Goal: Task Accomplishment & Management: Manage account settings

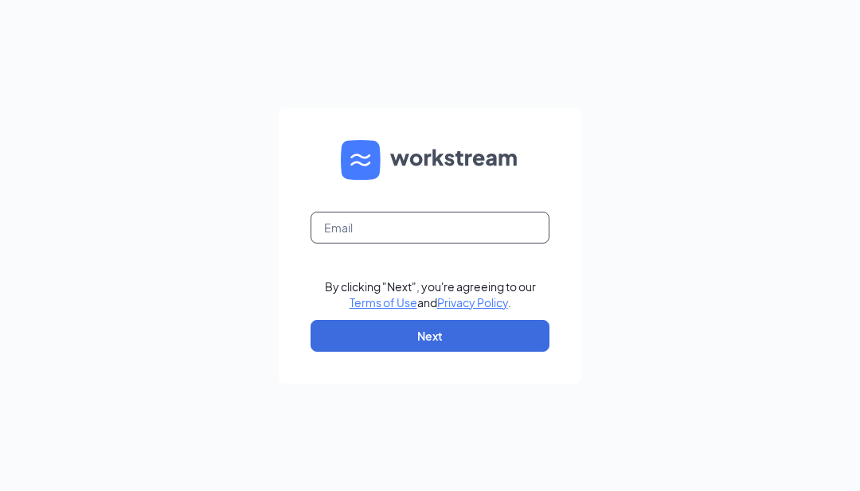
click at [473, 244] on input "text" at bounding box center [429, 228] width 239 height 32
click at [470, 271] on form "By clicking "Next", you're agreeing to our Terms of Use and Privacy Policy . Ne…" at bounding box center [430, 245] width 302 height 275
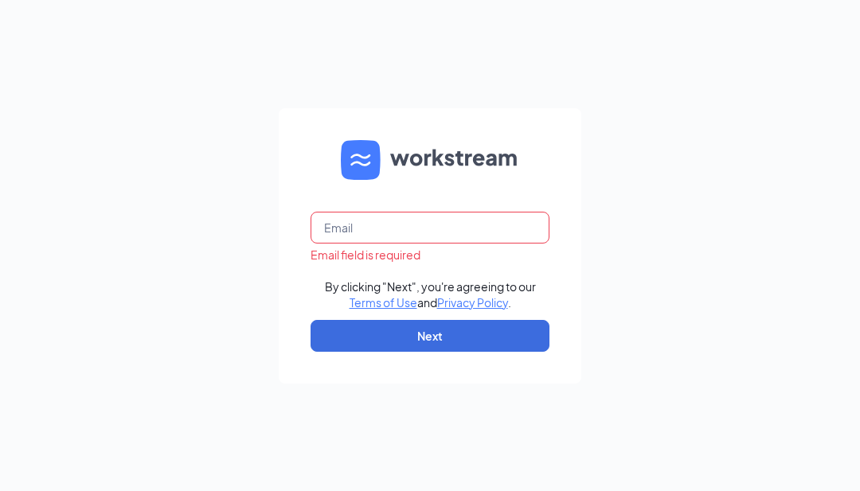
click at [506, 244] on input "text" at bounding box center [429, 228] width 239 height 32
click at [482, 244] on input "text" at bounding box center [429, 228] width 239 height 32
type input "J"
type input "[EMAIL_ADDRESS][DOMAIN_NAME]"
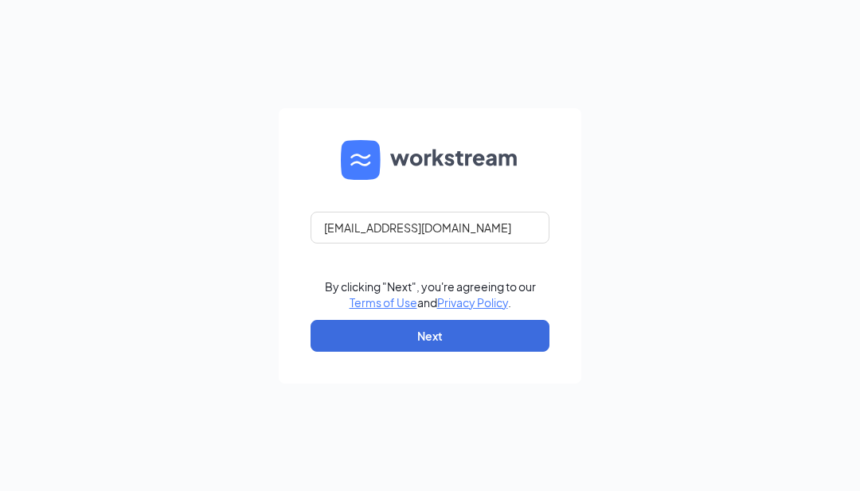
click at [524, 352] on button "Next" at bounding box center [429, 336] width 239 height 32
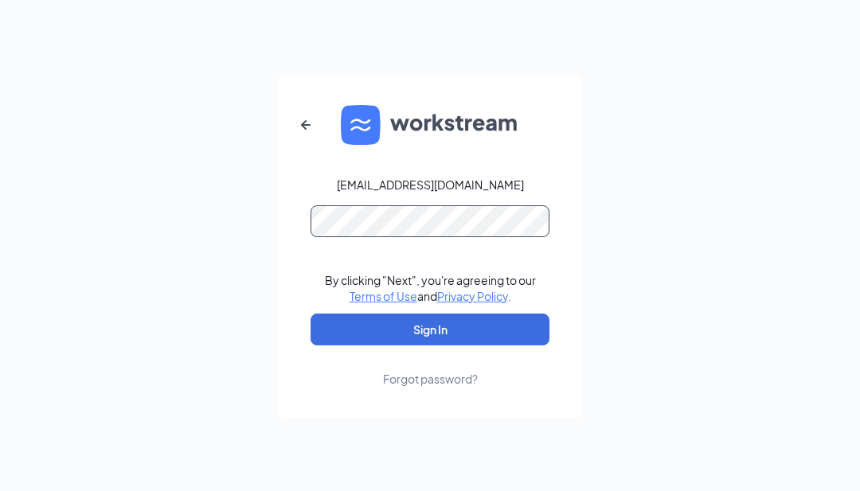
click at [430, 345] on button "Sign In" at bounding box center [429, 330] width 239 height 32
click at [517, 345] on button "Sign In" at bounding box center [429, 330] width 239 height 32
click at [430, 345] on button "Sign In" at bounding box center [429, 330] width 239 height 32
click at [287, 144] on button "button" at bounding box center [306, 125] width 38 height 38
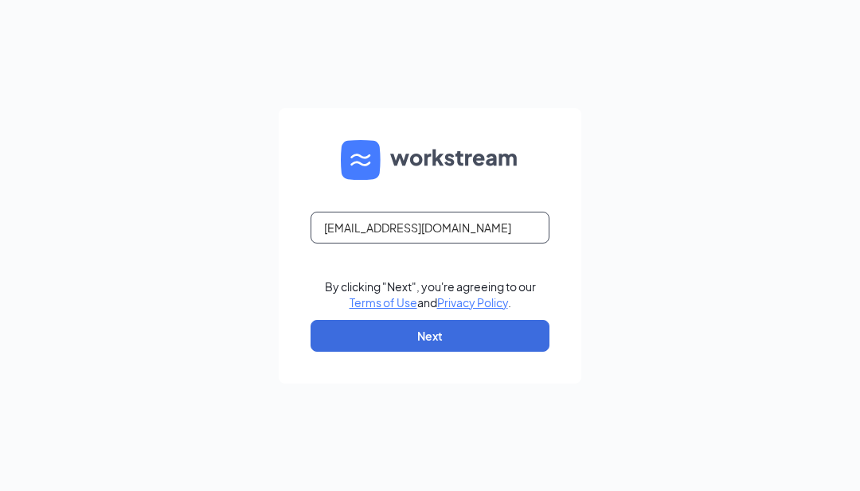
click at [334, 244] on input "[EMAIL_ADDRESS][DOMAIN_NAME]" at bounding box center [429, 228] width 239 height 32
click at [328, 244] on input "[EMAIL_ADDRESS][DOMAIN_NAME]" at bounding box center [429, 228] width 239 height 32
type input "[EMAIL_ADDRESS][DOMAIN_NAME]"
click at [521, 352] on button "Next" at bounding box center [429, 336] width 239 height 32
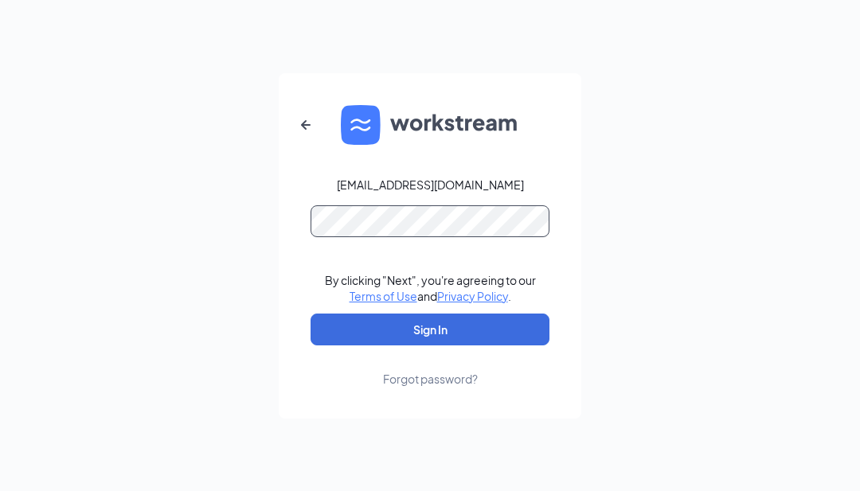
click at [430, 345] on button "Sign In" at bounding box center [429, 330] width 239 height 32
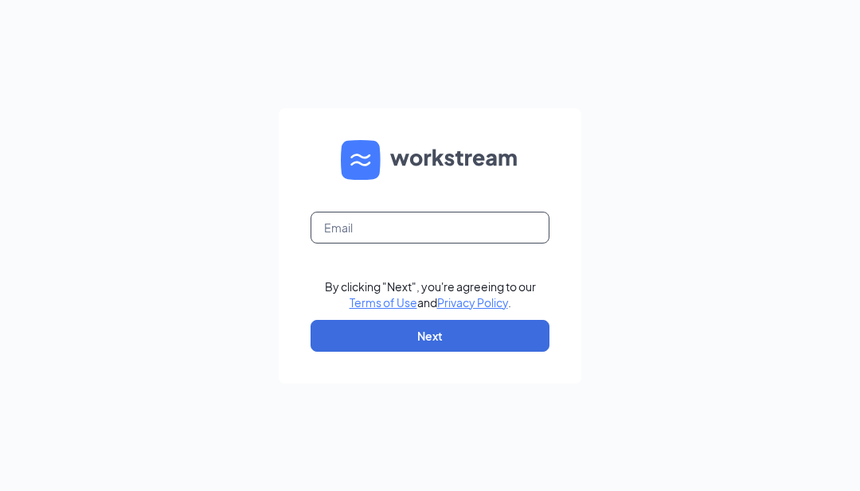
click at [469, 244] on input "text" at bounding box center [429, 228] width 239 height 32
type input "[EMAIL_ADDRESS][DOMAIN_NAME]"
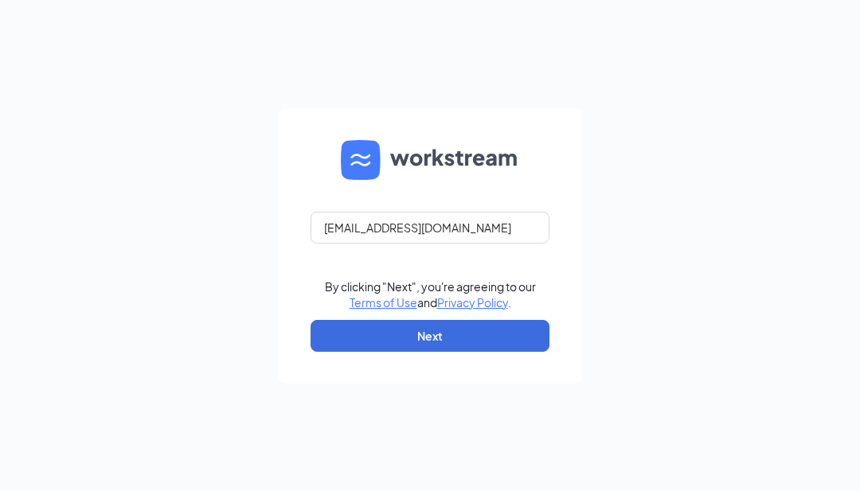
click at [516, 352] on button "Next" at bounding box center [429, 336] width 239 height 32
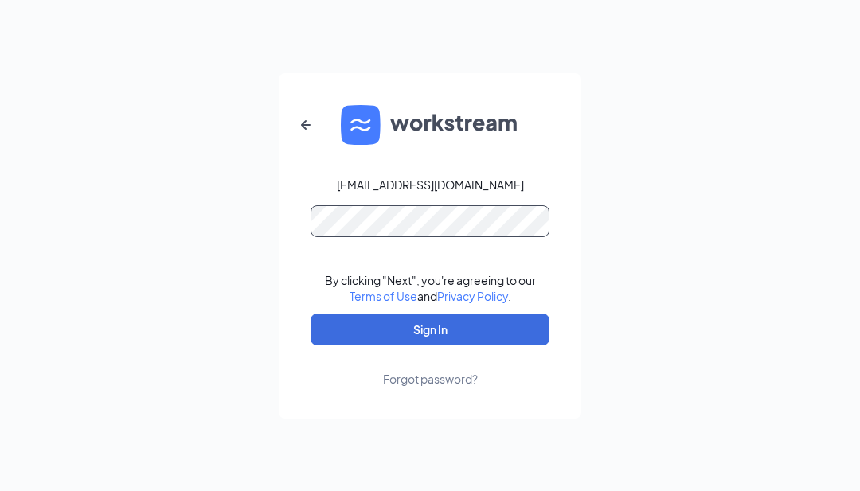
click at [430, 345] on button "Sign In" at bounding box center [429, 330] width 239 height 32
click at [527, 345] on button "Sign In" at bounding box center [429, 330] width 239 height 32
